Goal: Information Seeking & Learning: Learn about a topic

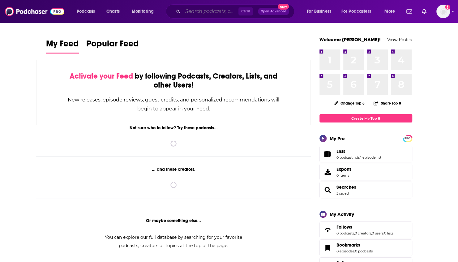
click at [187, 11] on input "Search podcasts, credits, & more..." at bounding box center [211, 11] width 56 height 10
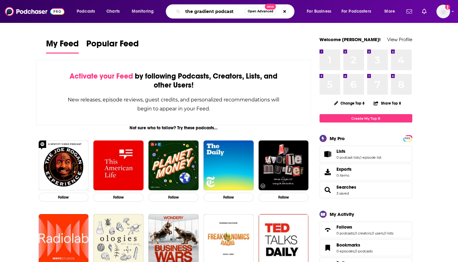
type input "the gradient podcast"
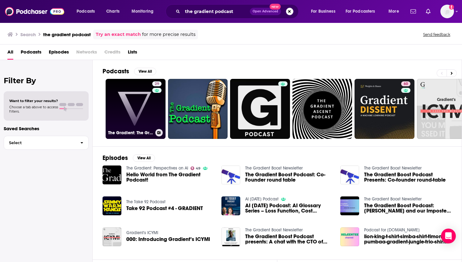
click at [126, 100] on link "29 The Gradient: The Gradient Podcast" at bounding box center [136, 109] width 60 height 60
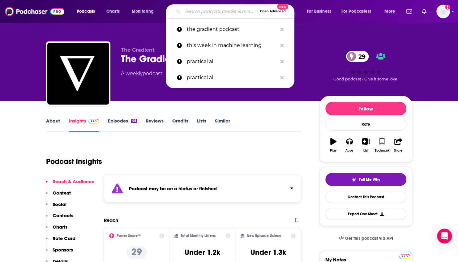
click at [191, 10] on input "Search podcasts, credits, & more..." at bounding box center [220, 11] width 74 height 10
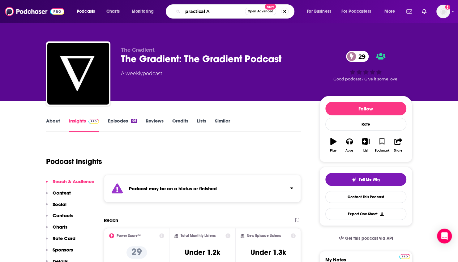
type input "practical AI"
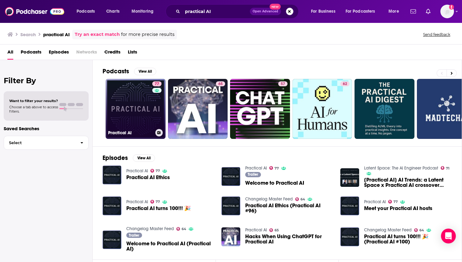
click at [123, 108] on link "77 Practical AI" at bounding box center [136, 109] width 60 height 60
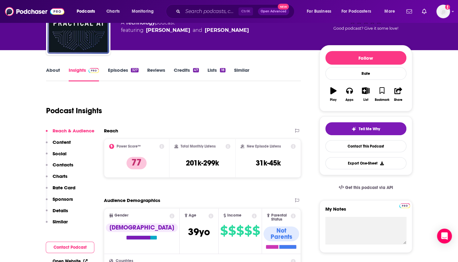
scroll to position [52, 0]
